Goal: Task Accomplishment & Management: Complete application form

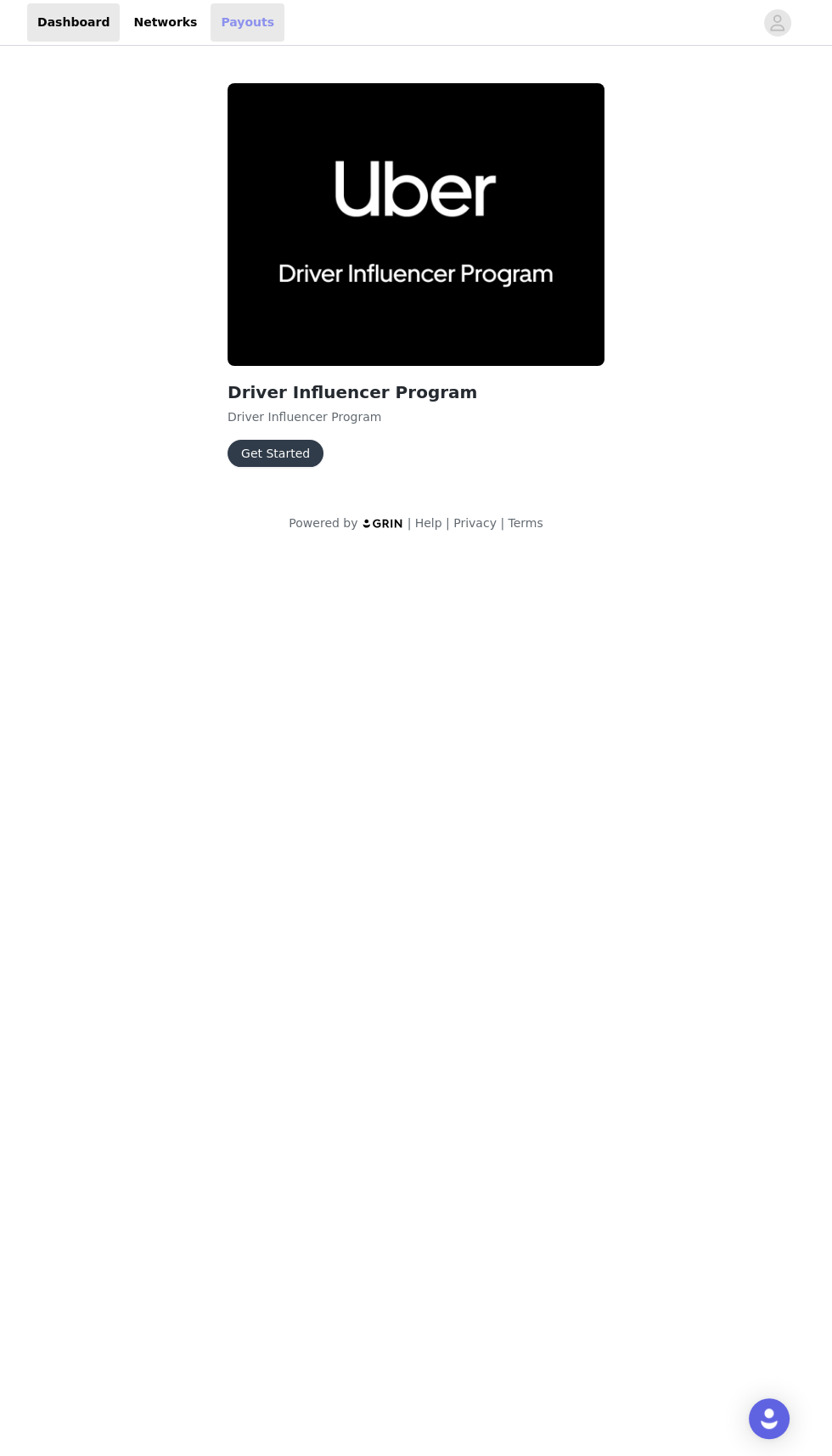
click at [242, 29] on link "Payouts" at bounding box center [247, 23] width 74 height 38
click at [307, 441] on button "Get Started" at bounding box center [275, 453] width 96 height 27
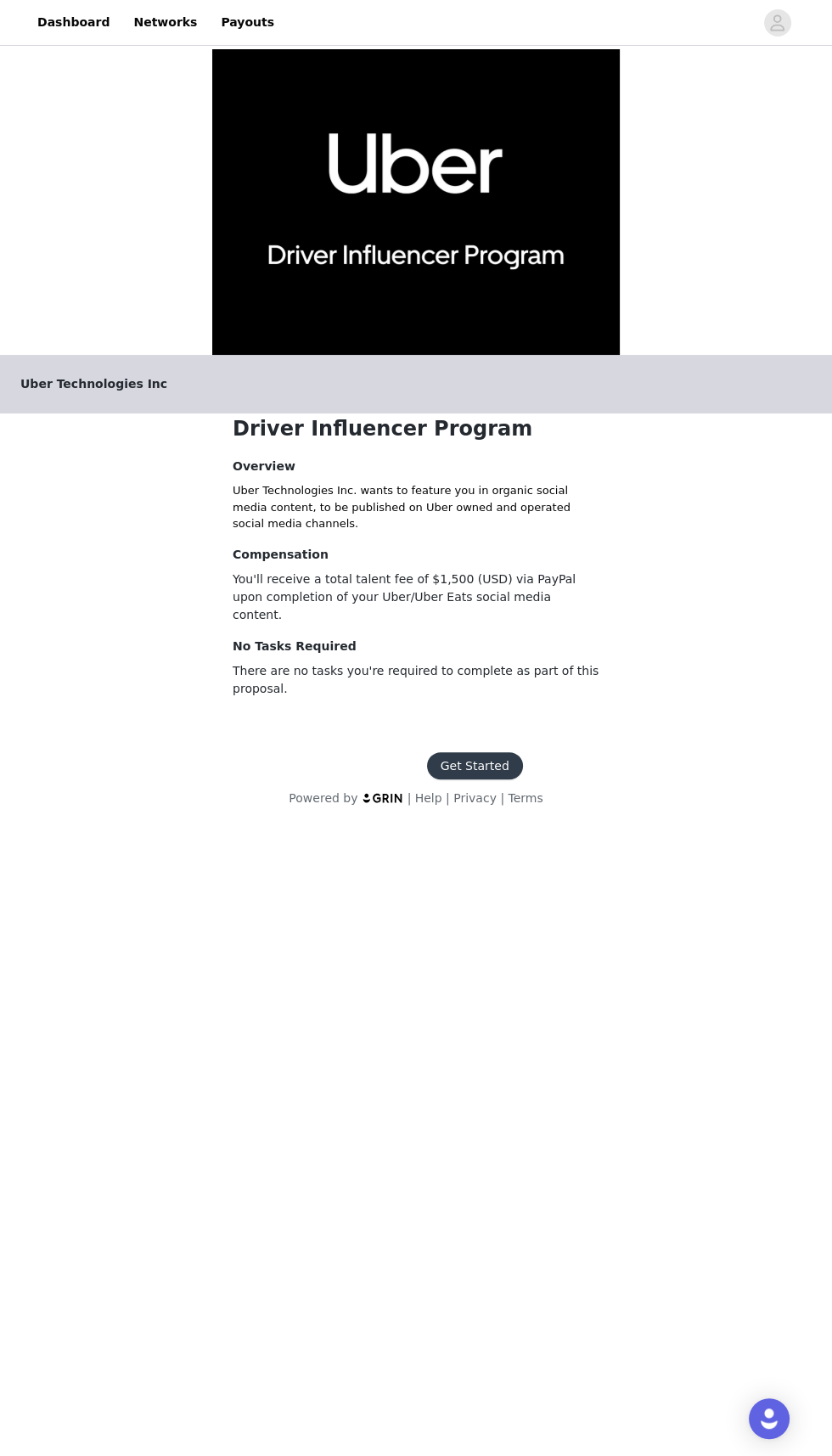
click at [508, 732] on footer "Get Started Powered by | Help | Privacy | Terms" at bounding box center [416, 780] width 294 height 96
click at [500, 758] on button "Get Started" at bounding box center [475, 766] width 96 height 27
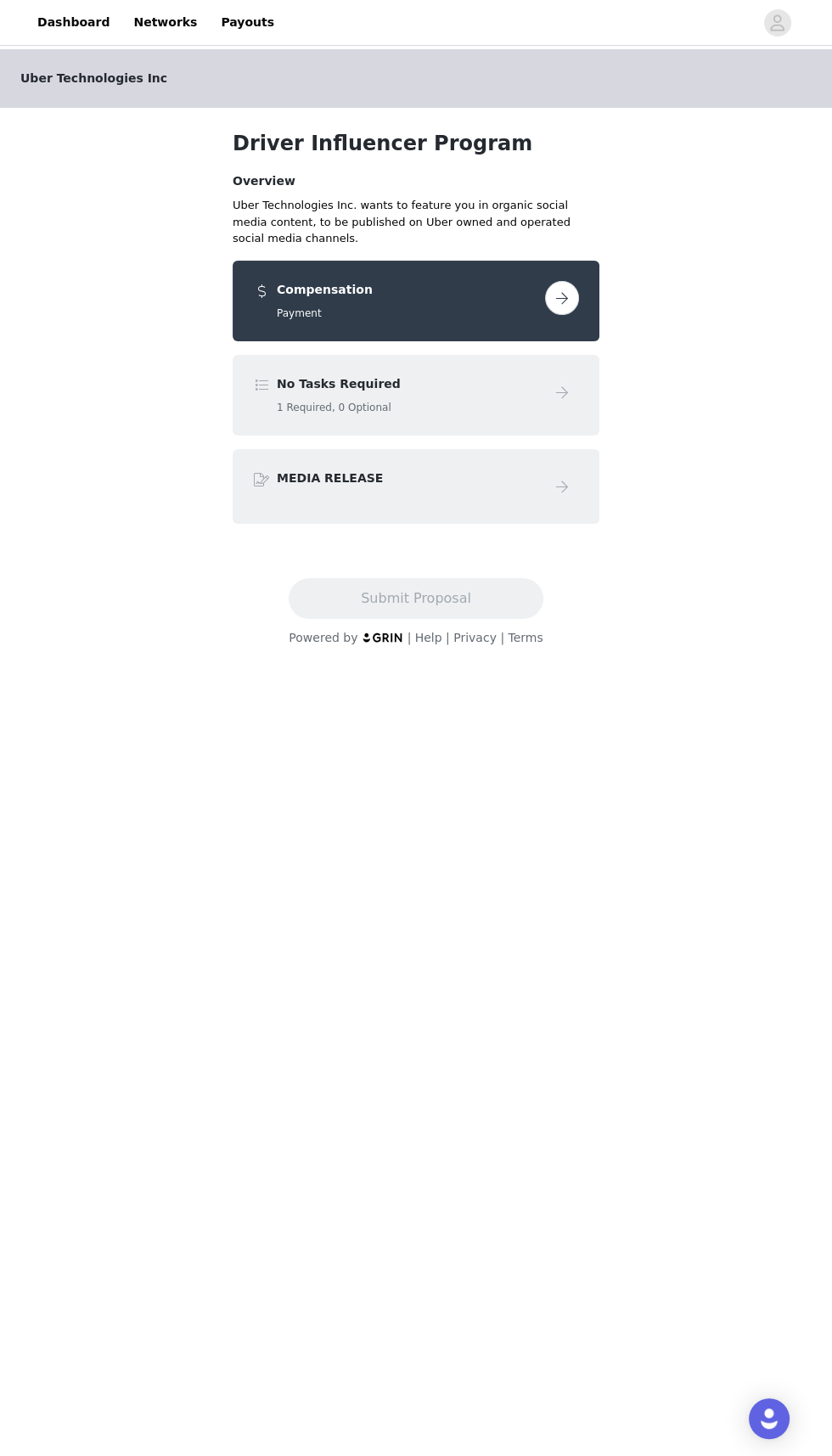
click at [539, 332] on div "Compensation Payment" at bounding box center [416, 301] width 367 height 80
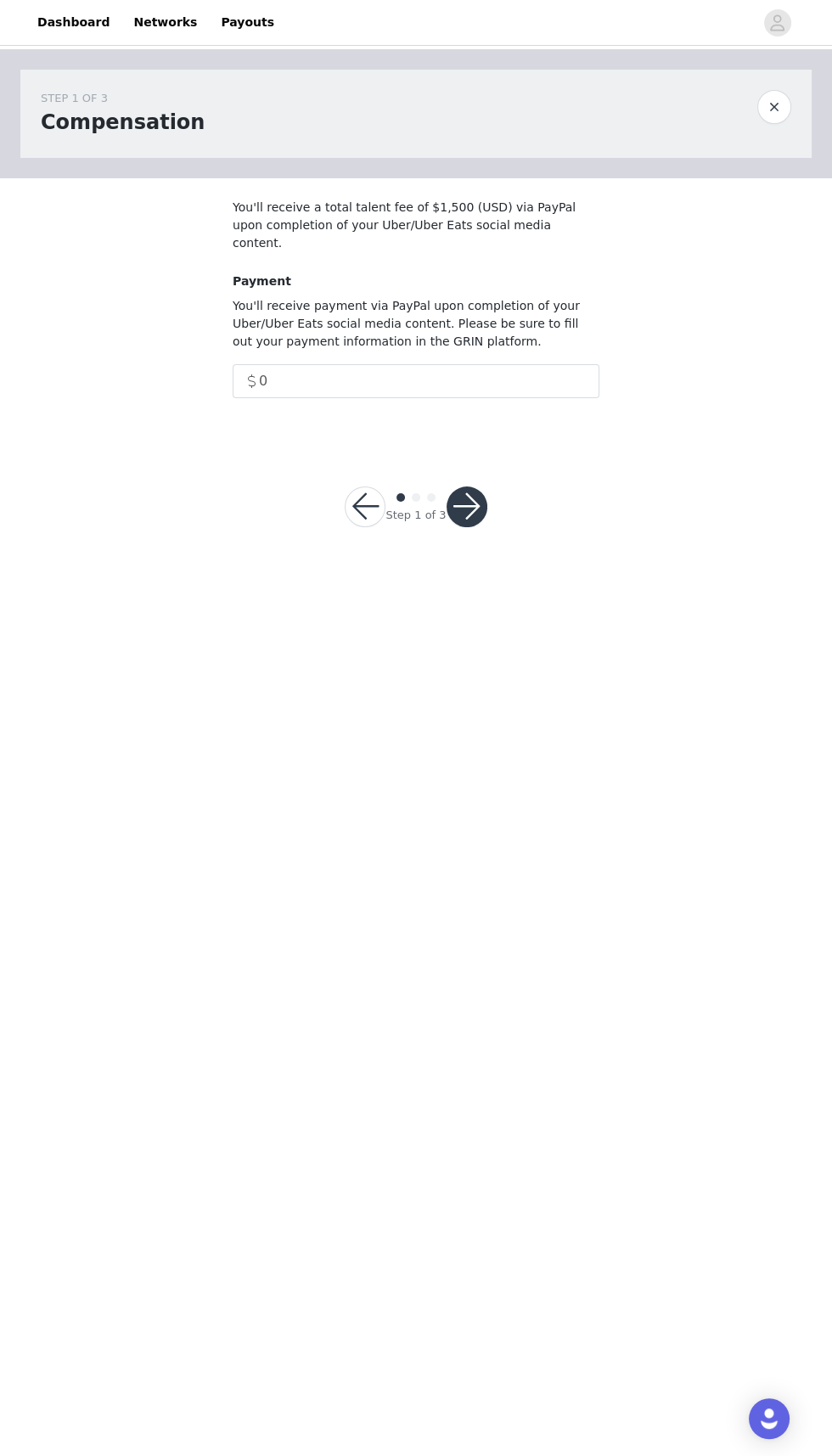
click at [517, 493] on footer "Step 1 of 3" at bounding box center [416, 507] width 223 height 122
click at [464, 486] on button "button" at bounding box center [467, 506] width 41 height 41
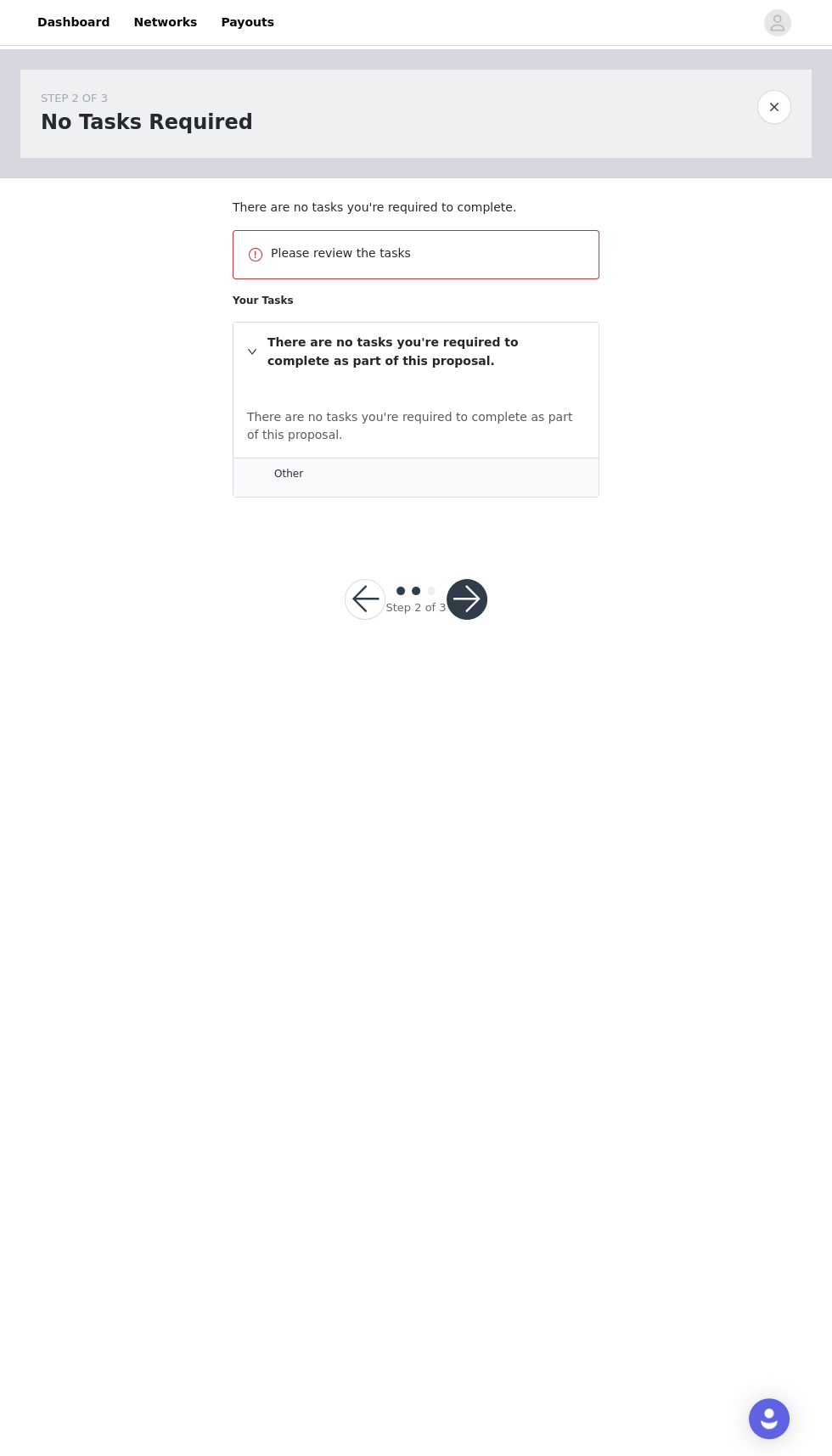
click at [357, 607] on button "button" at bounding box center [365, 600] width 41 height 41
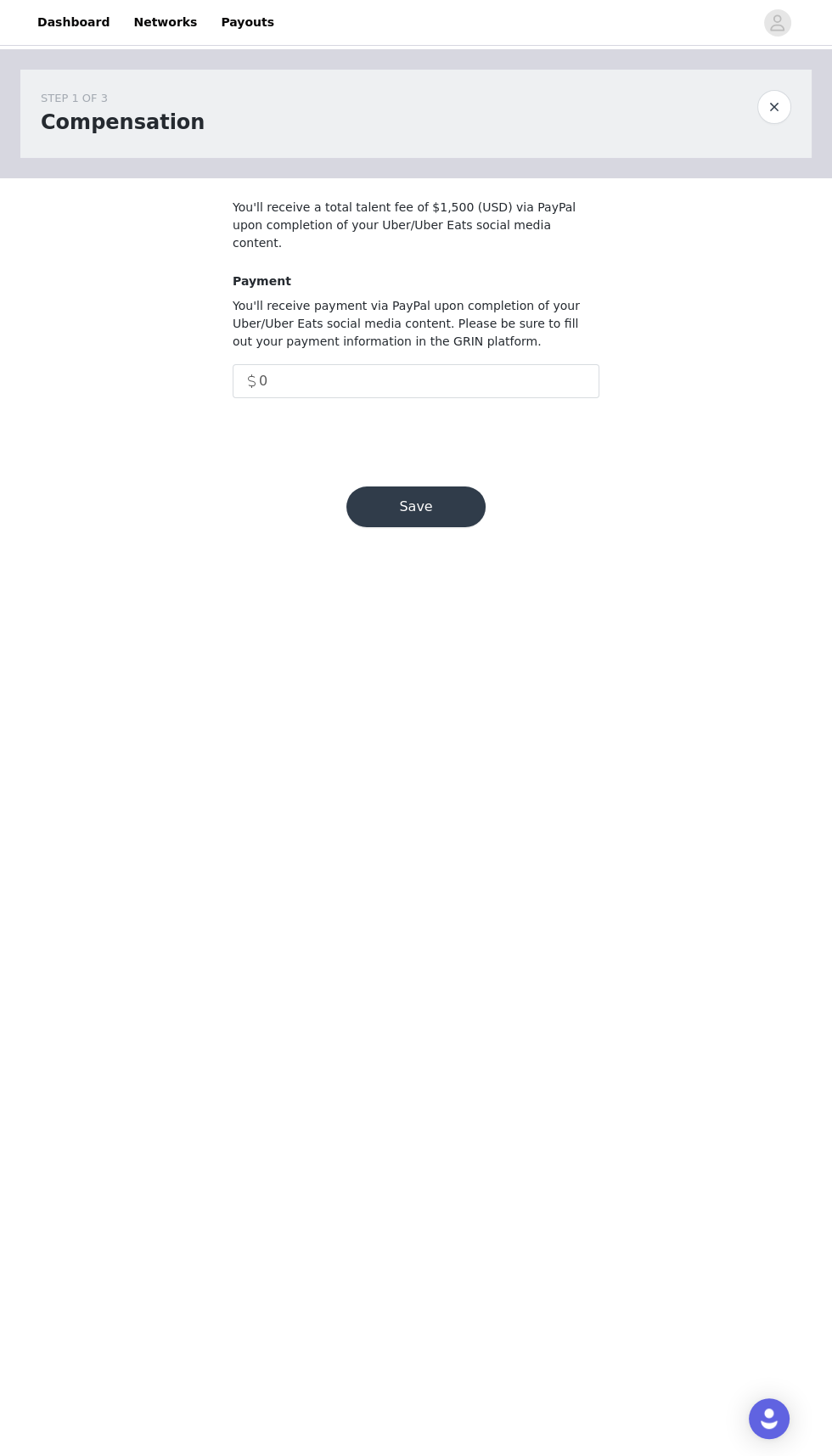
click at [447, 486] on button "Save" at bounding box center [416, 506] width 139 height 41
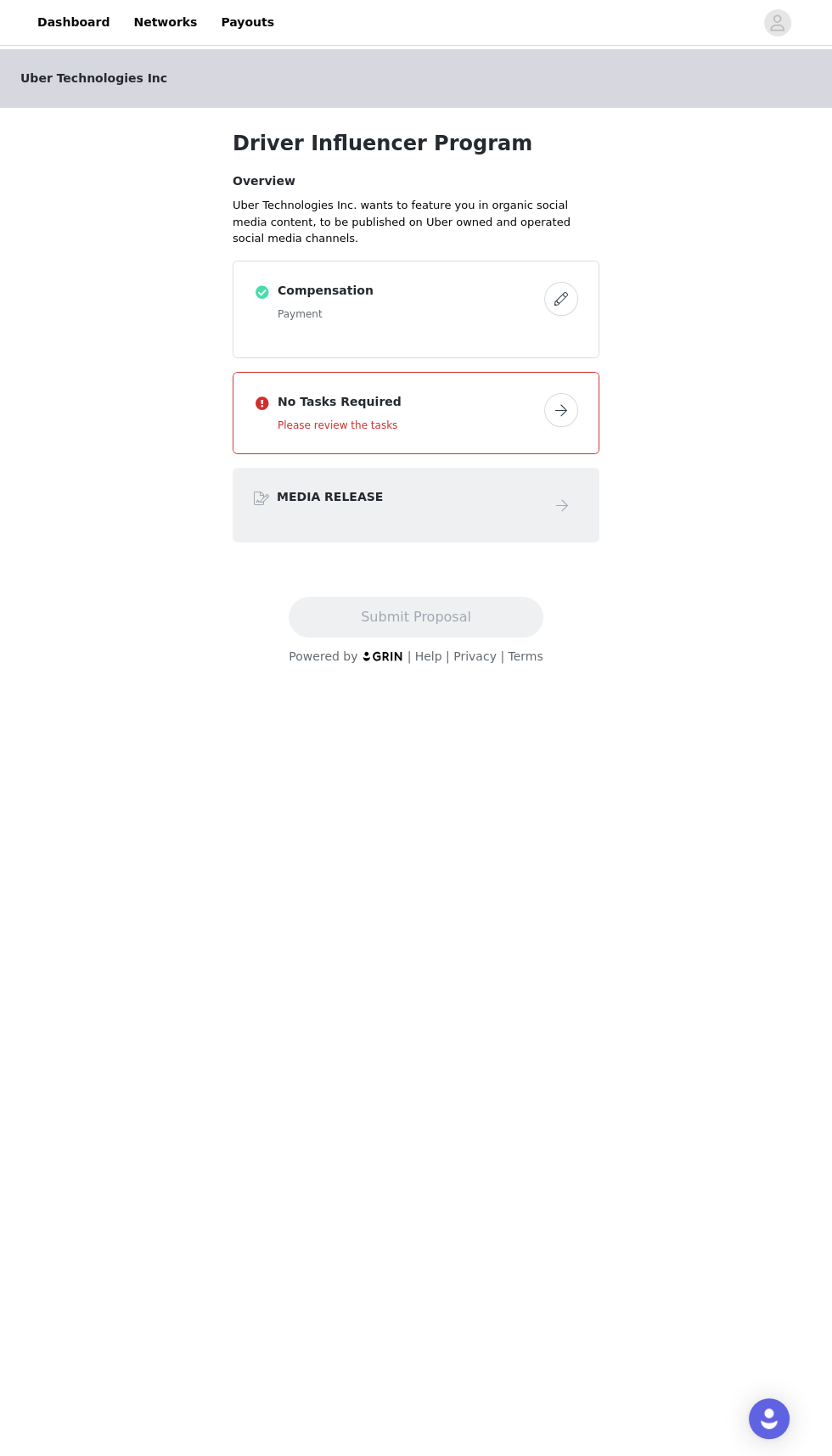
click at [573, 299] on button "button" at bounding box center [560, 298] width 34 height 34
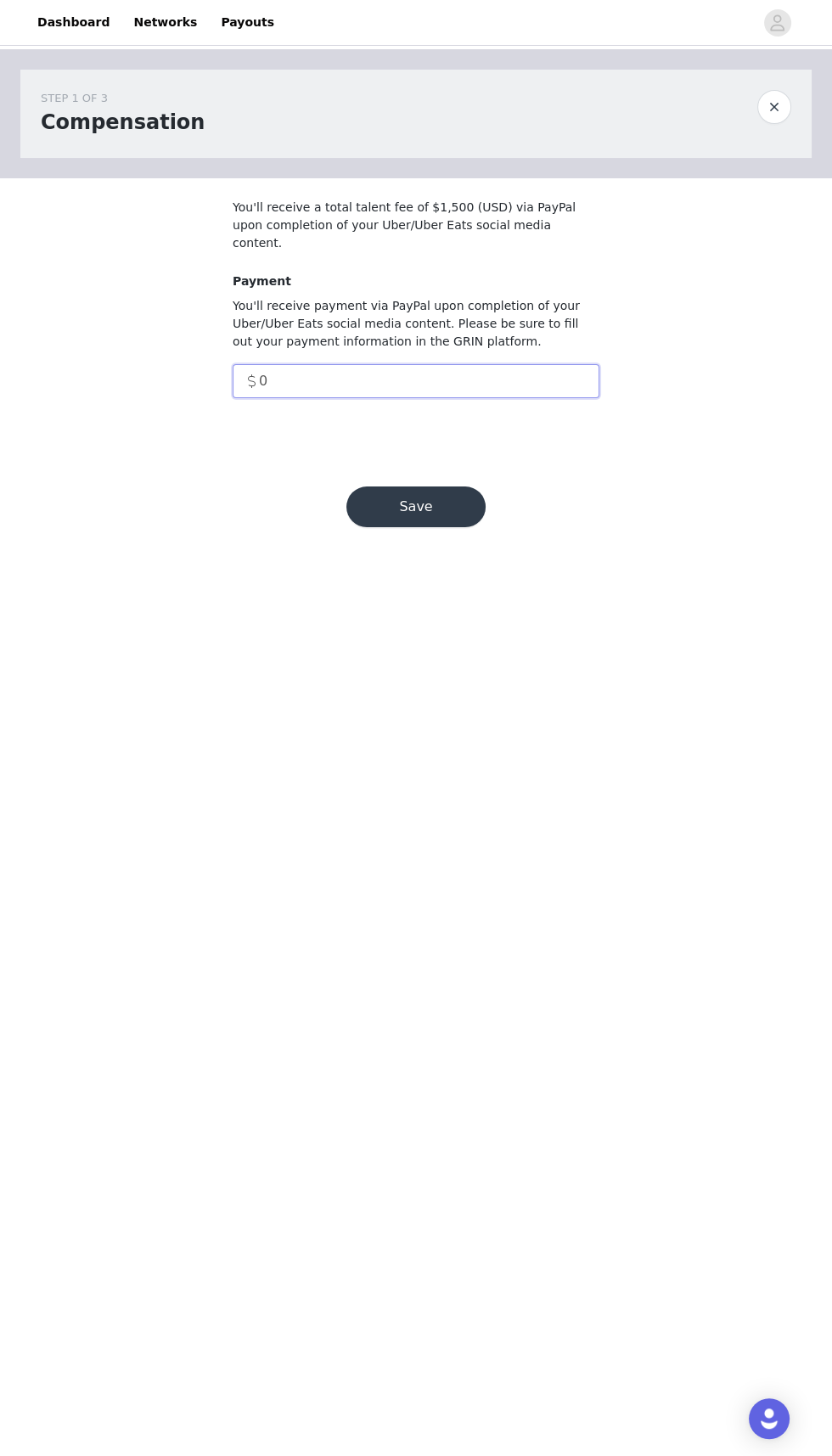
click at [371, 364] on input "0" at bounding box center [416, 380] width 367 height 34
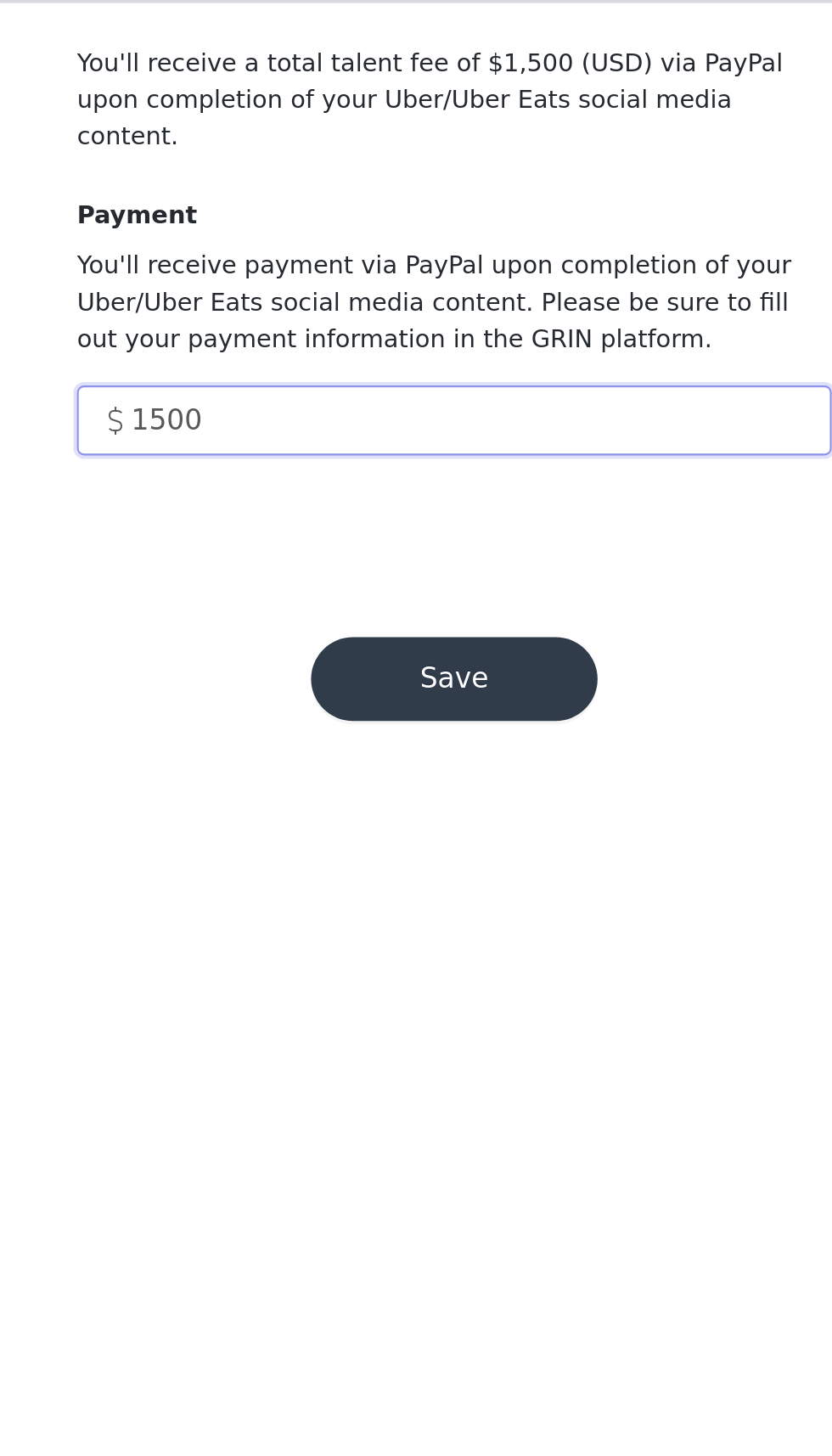
type input "1500"
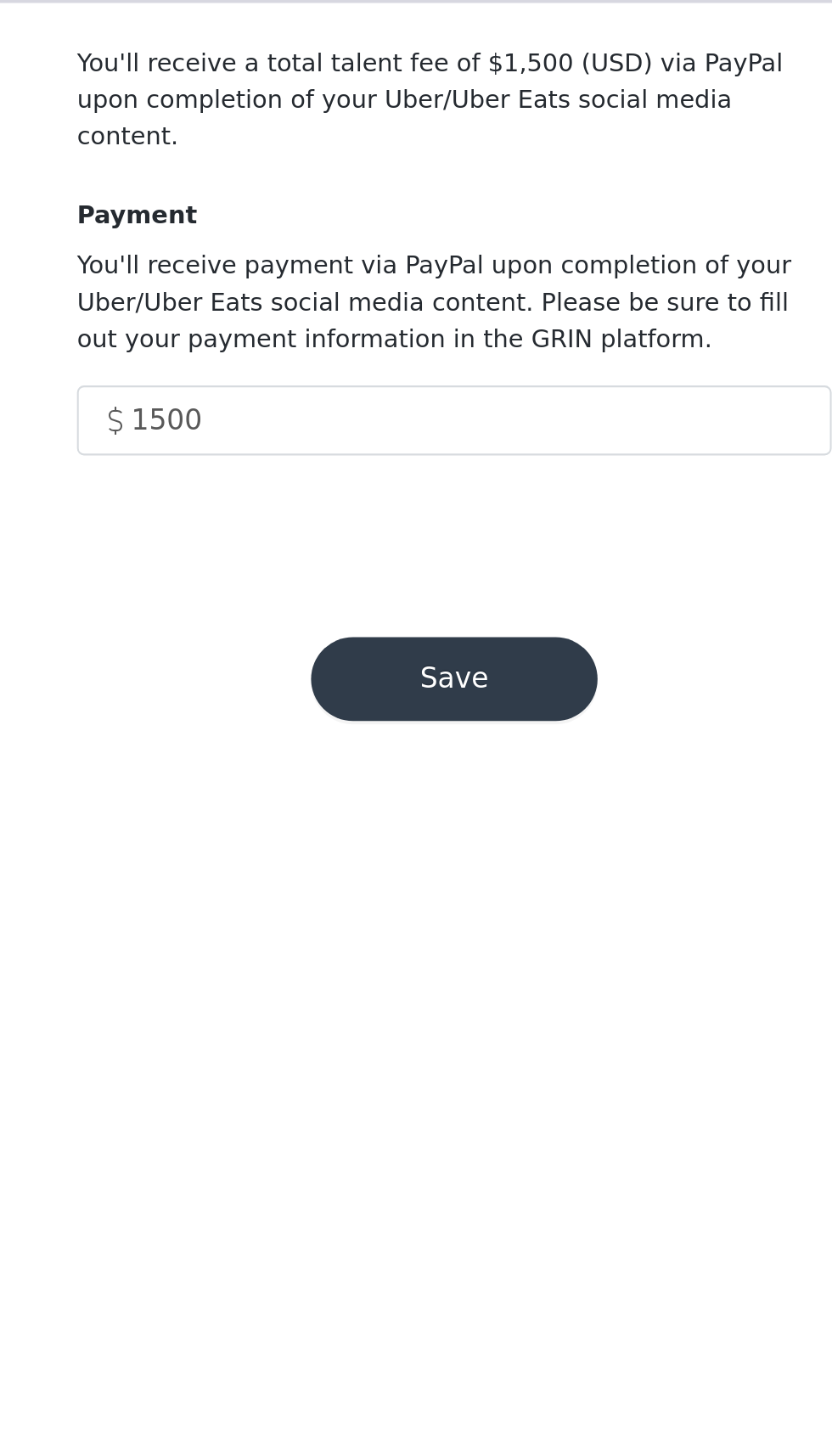
click at [439, 491] on button "Save" at bounding box center [416, 506] width 139 height 41
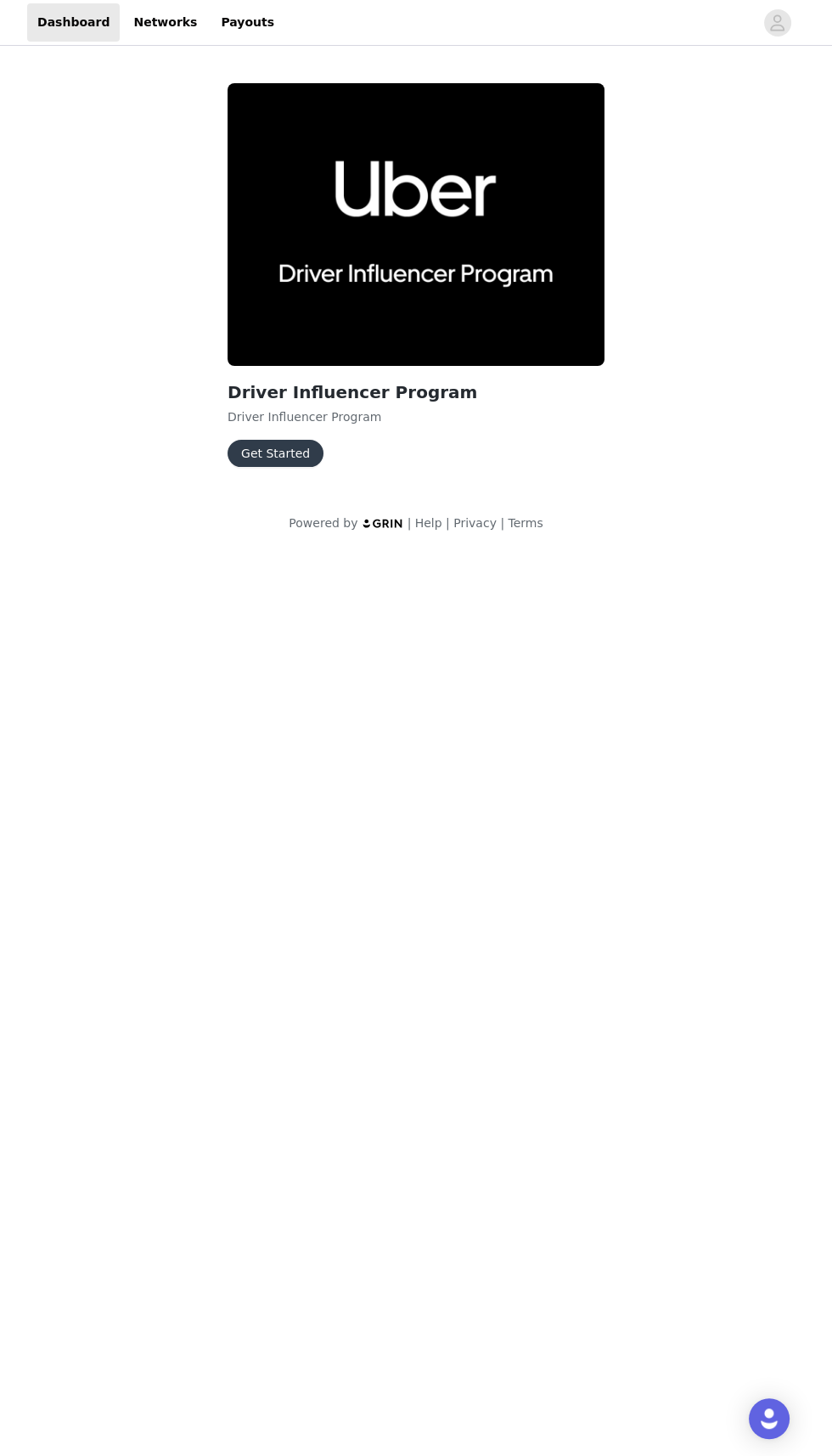
click at [301, 454] on button "Get Started" at bounding box center [275, 453] width 96 height 27
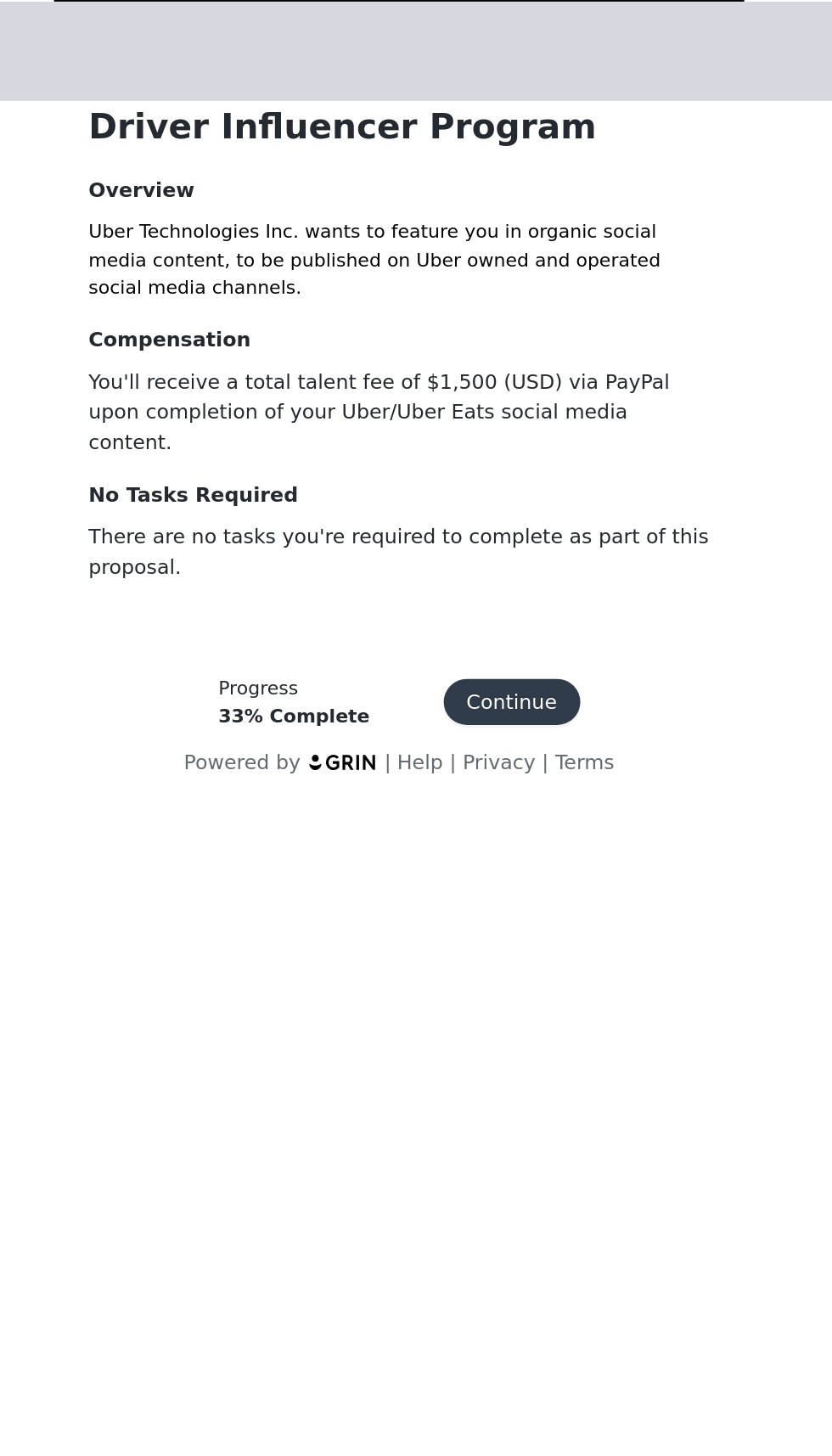
click at [497, 757] on button "Continue" at bounding box center [483, 769] width 80 height 27
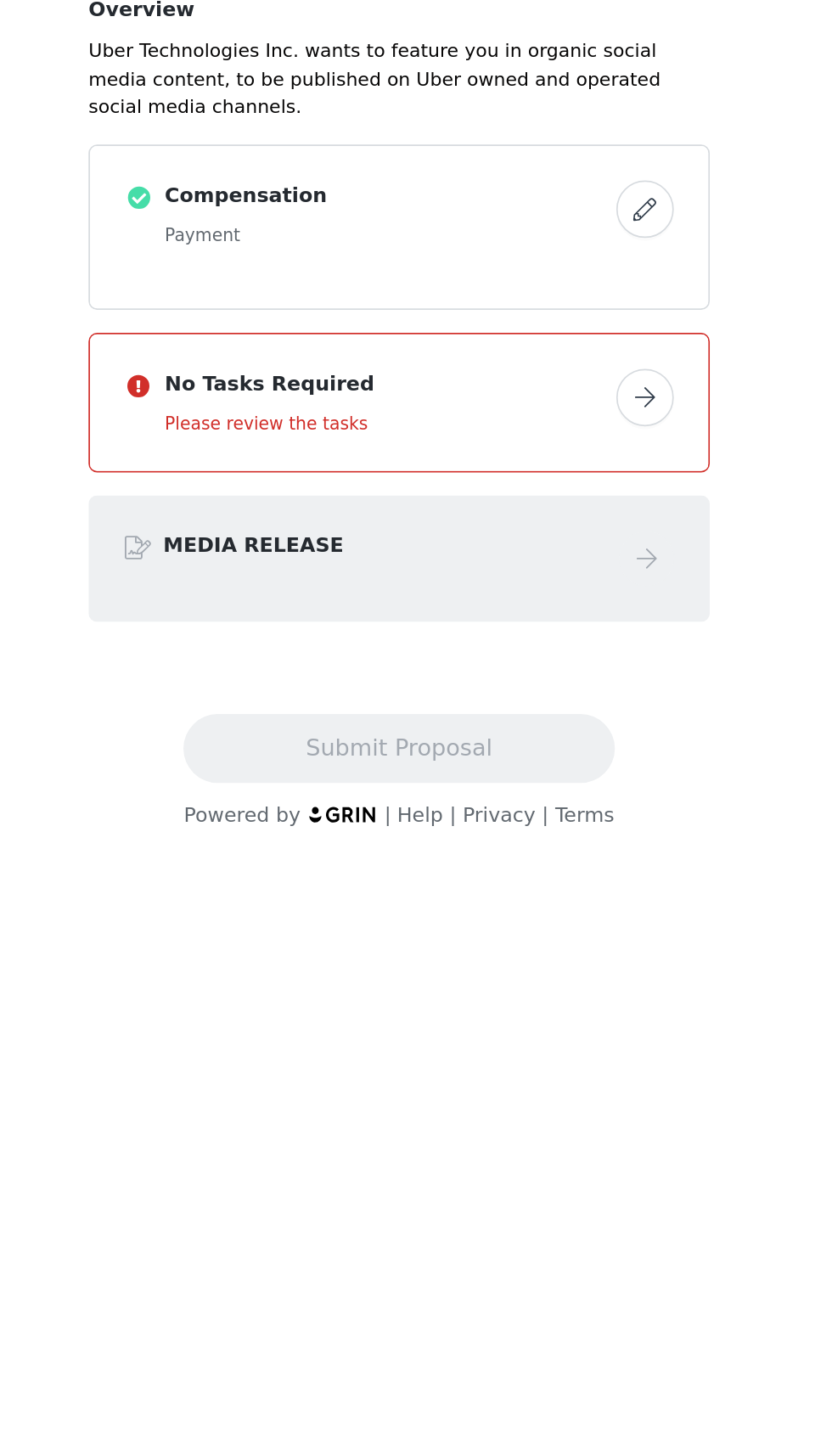
click at [578, 303] on link at bounding box center [560, 300] width 34 height 13
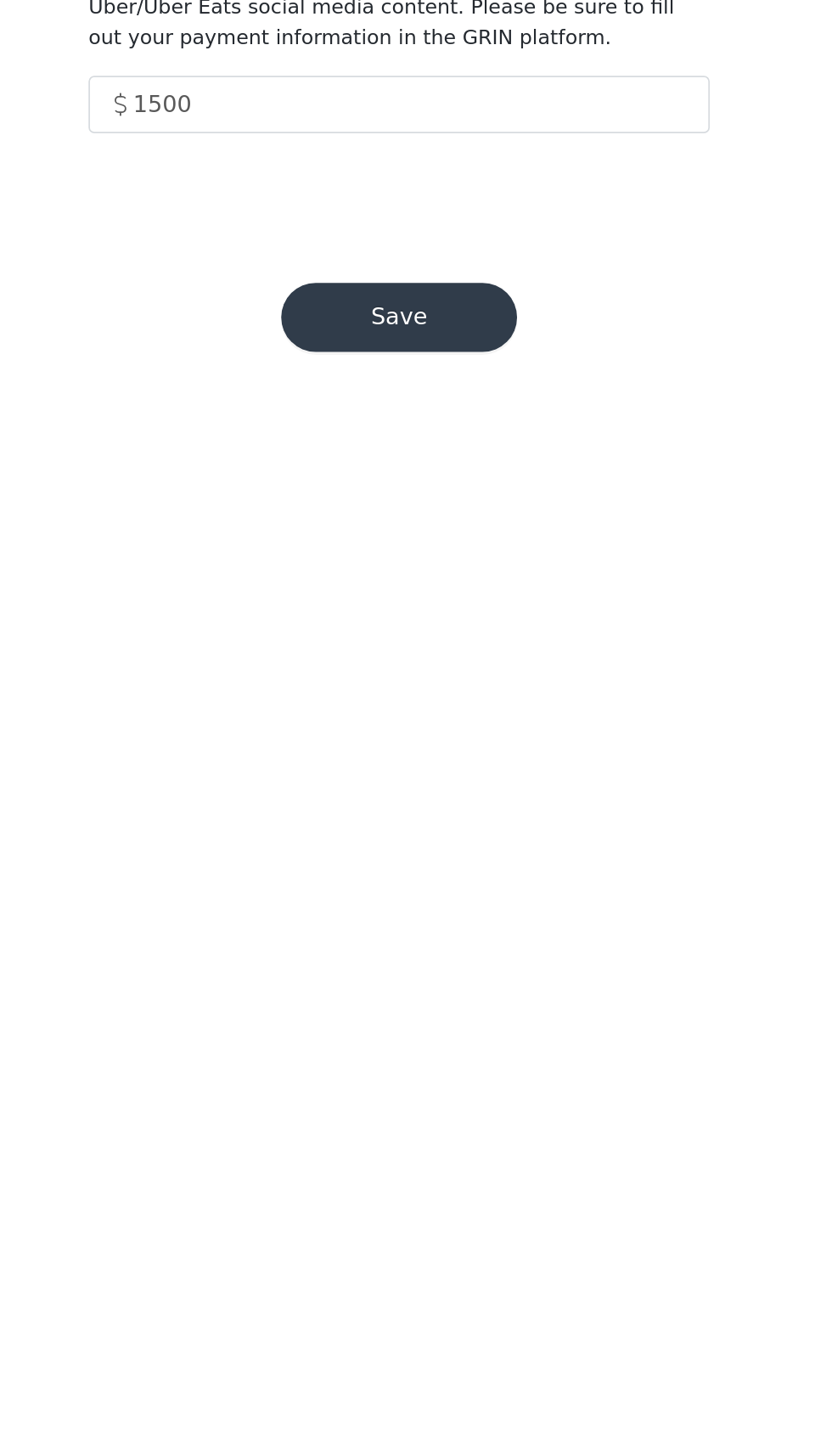
click at [453, 486] on button "Save" at bounding box center [416, 506] width 139 height 41
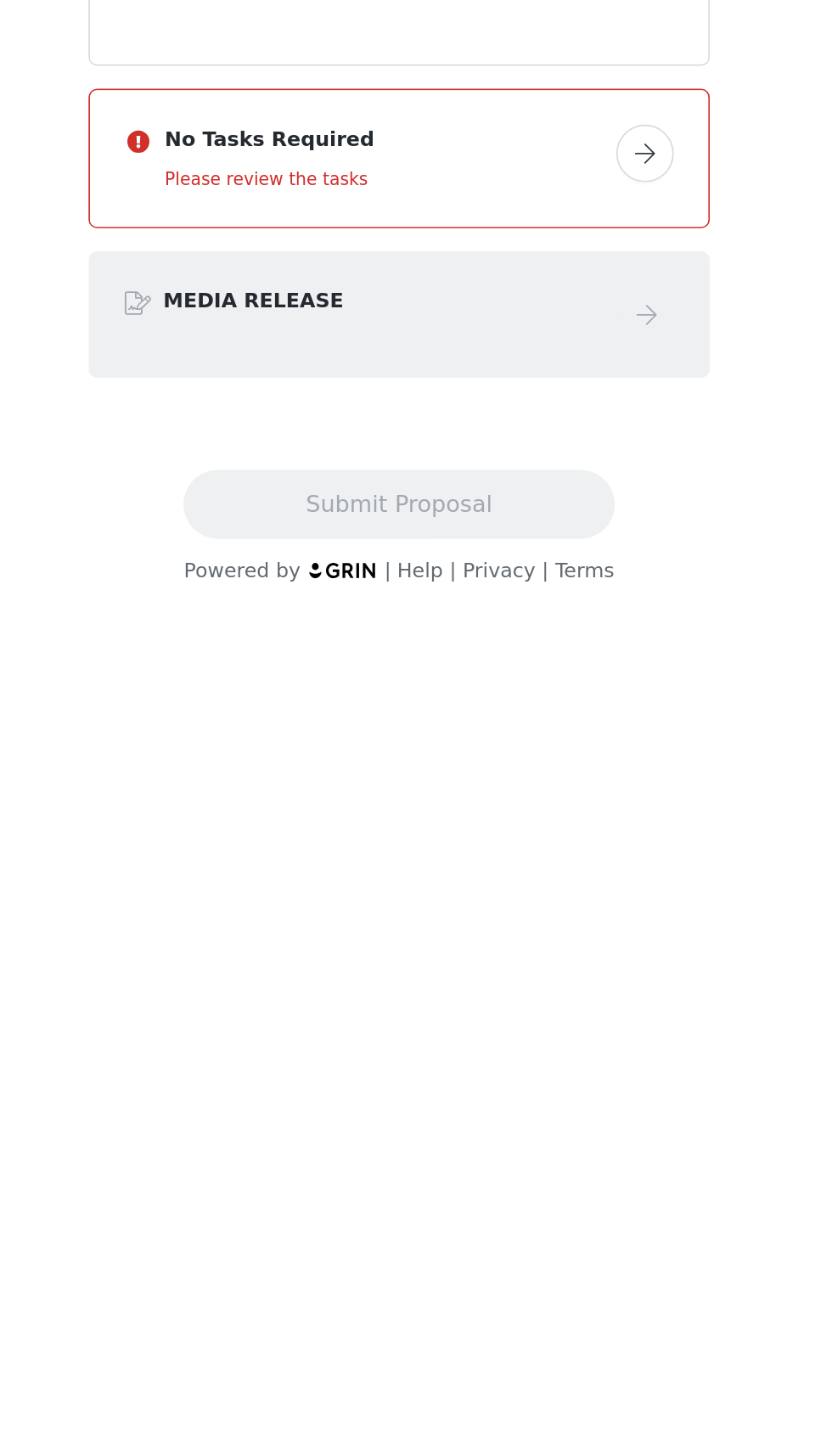
click at [593, 419] on div "No Tasks Required Please review the tasks" at bounding box center [415, 413] width 365 height 80
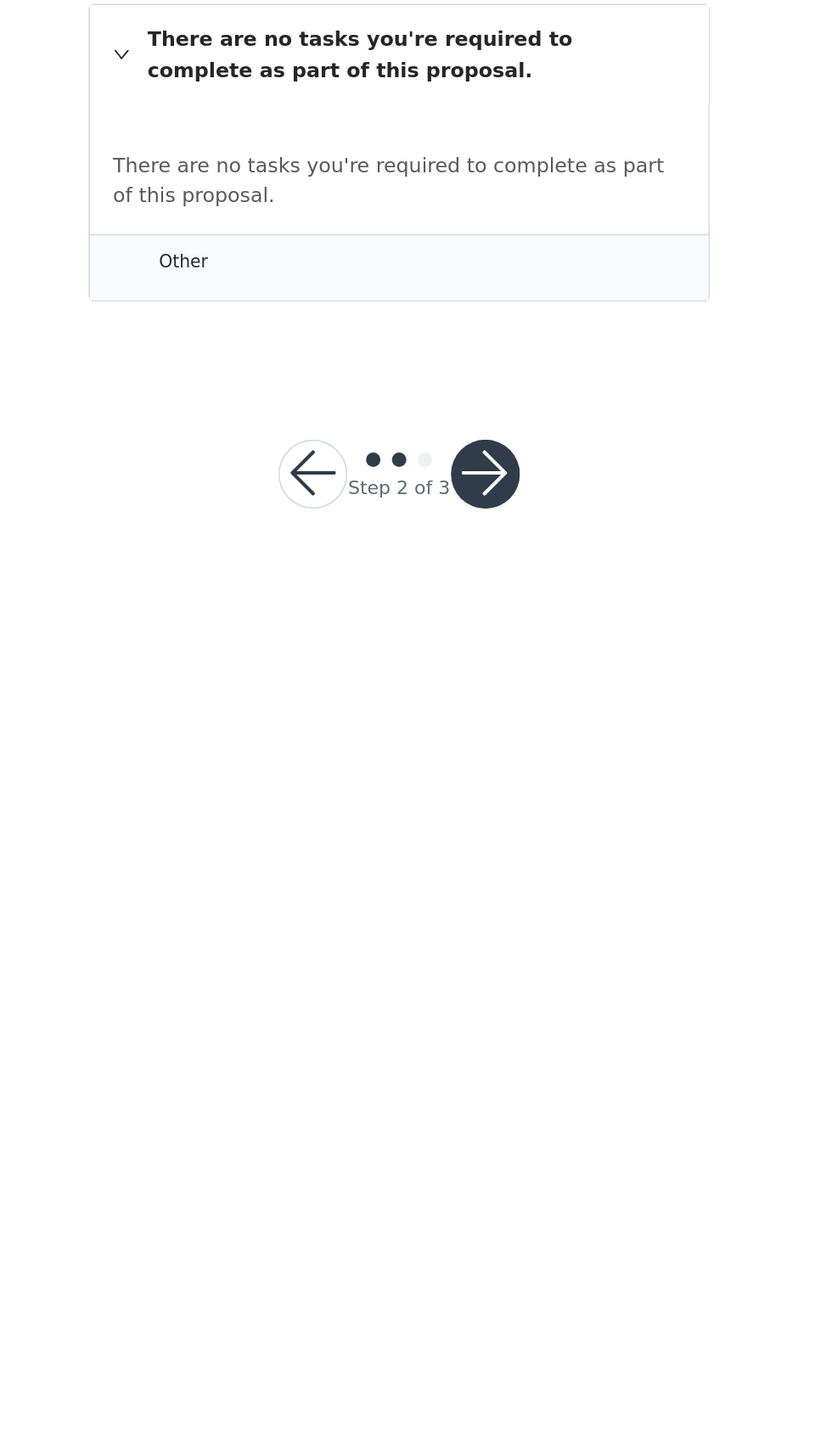
click at [505, 613] on div "Step 2 of 3" at bounding box center [416, 599] width 183 height 81
click at [475, 600] on button "button" at bounding box center [467, 600] width 41 height 41
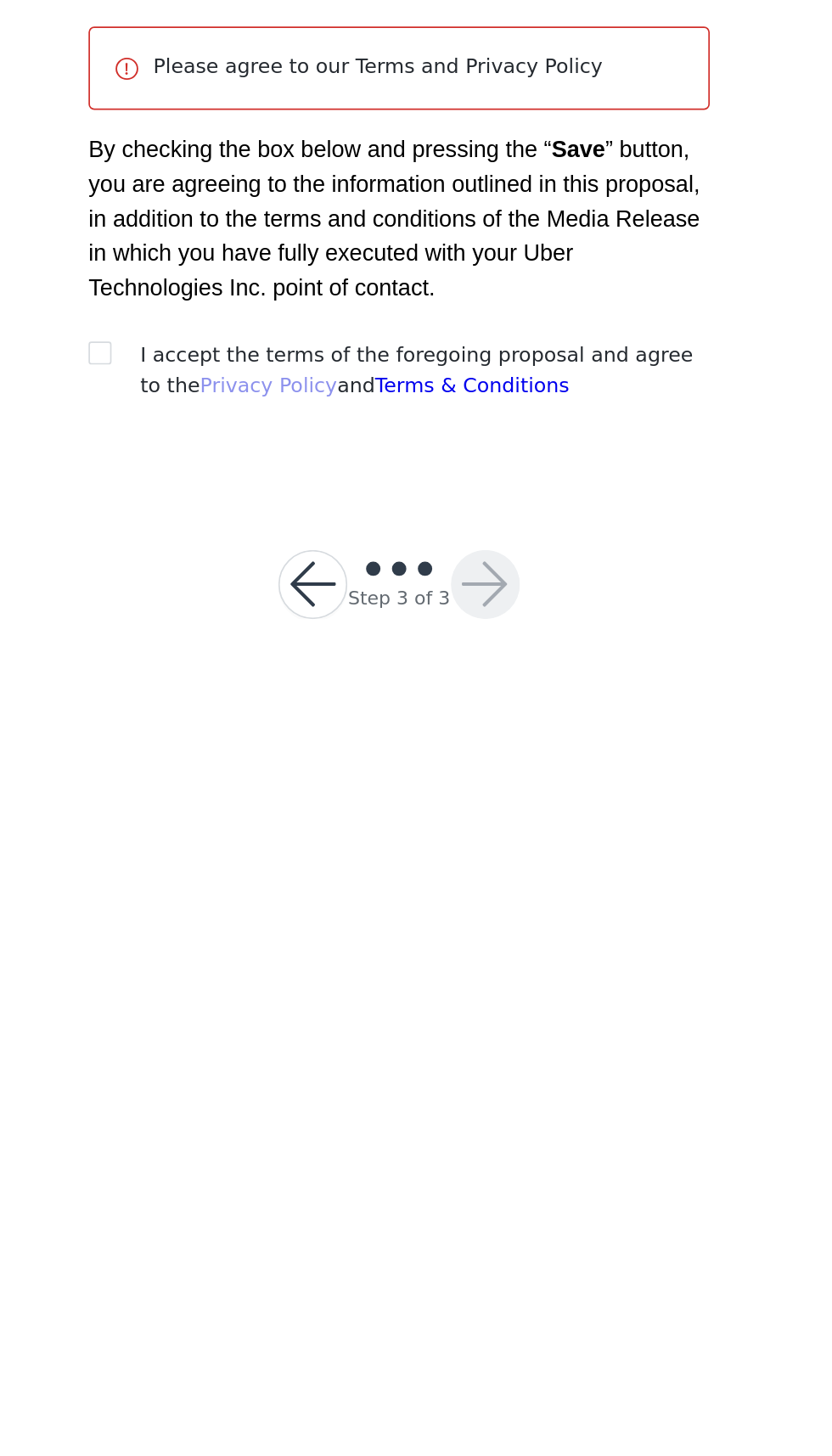
click at [298, 477] on link "Privacy Policy" at bounding box center [338, 484] width 80 height 14
